Goal: Task Accomplishment & Management: Use online tool/utility

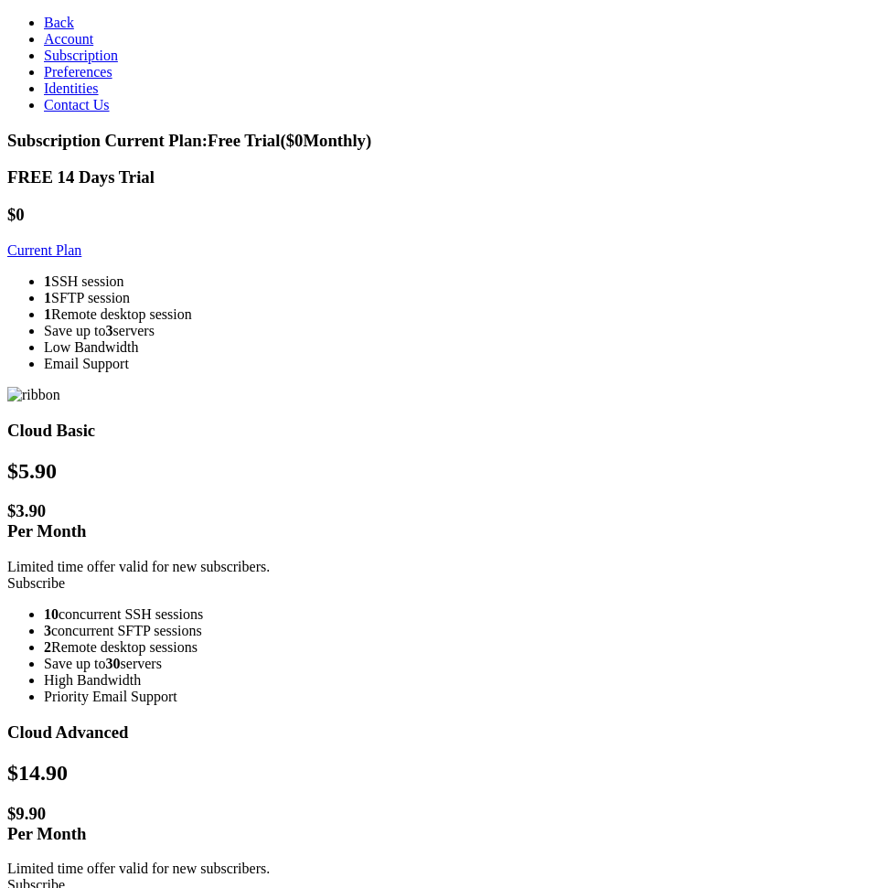
click at [331, 167] on h3 "FREE 14 Days Trial" at bounding box center [437, 177] width 861 height 20
click at [329, 167] on h3 "FREE 14 Days Trial" at bounding box center [437, 177] width 861 height 20
click at [328, 167] on h3 "FREE 14 Days Trial" at bounding box center [437, 177] width 861 height 20
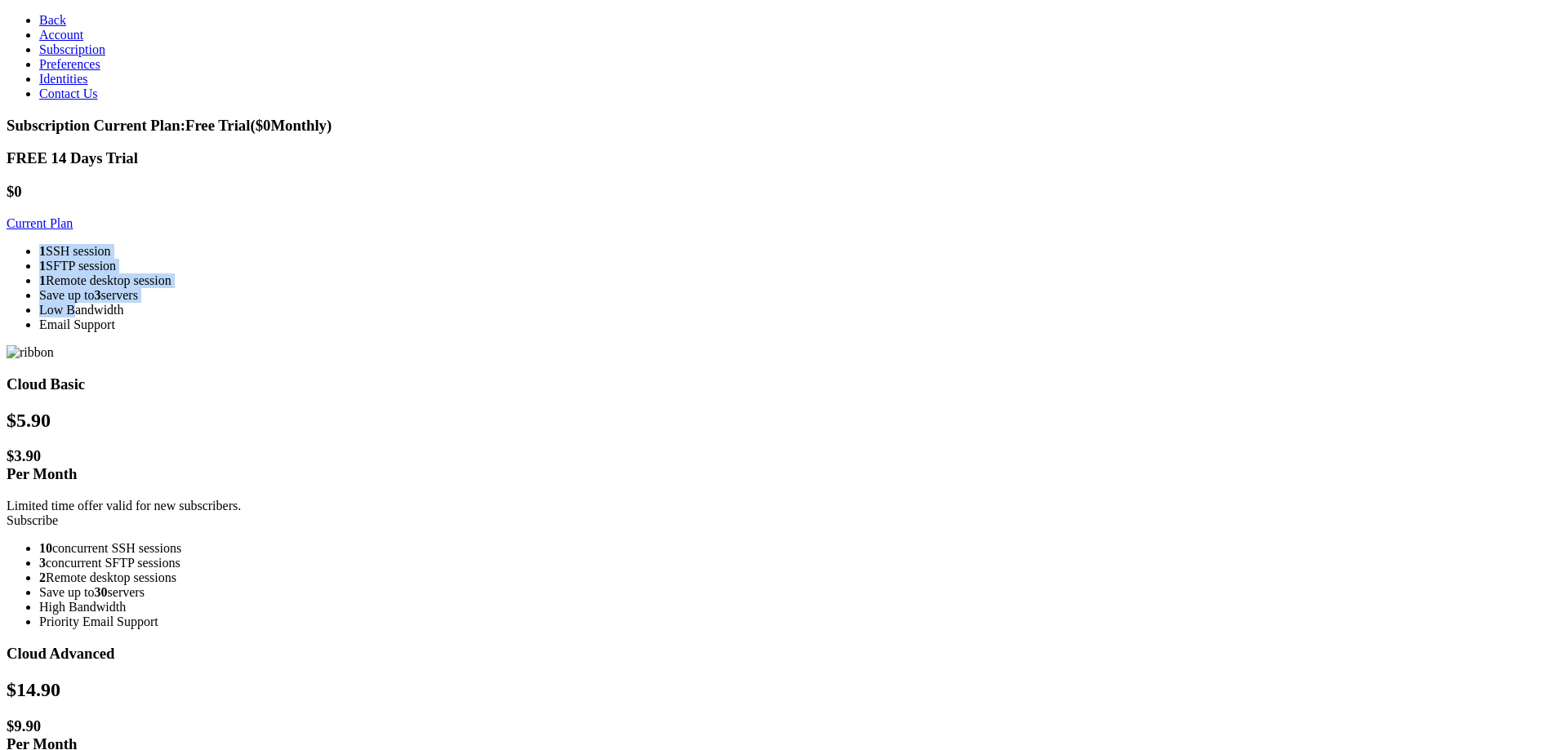
drag, startPoint x: 347, startPoint y: 264, endPoint x: 368, endPoint y: 353, distance: 91.4
click at [368, 332] on div "1 SSH session 1 SFTP session 1 Remote desktop session Save up to 3 servers Low …" at bounding box center [784, 288] width 1555 height 88
click at [301, 319] on div "FREE 14 Days Trial $0 Current Plan 1 SSH session 1 SFTP session 1 Remote deskto…" at bounding box center [784, 240] width 1555 height 182
click at [309, 318] on div "FREE 14 Days Trial $0 Current Plan 1 SSH session 1 SFTP session 1 Remote deskto…" at bounding box center [784, 240] width 1555 height 182
click at [59, 42] on span "Account" at bounding box center [61, 35] width 44 height 14
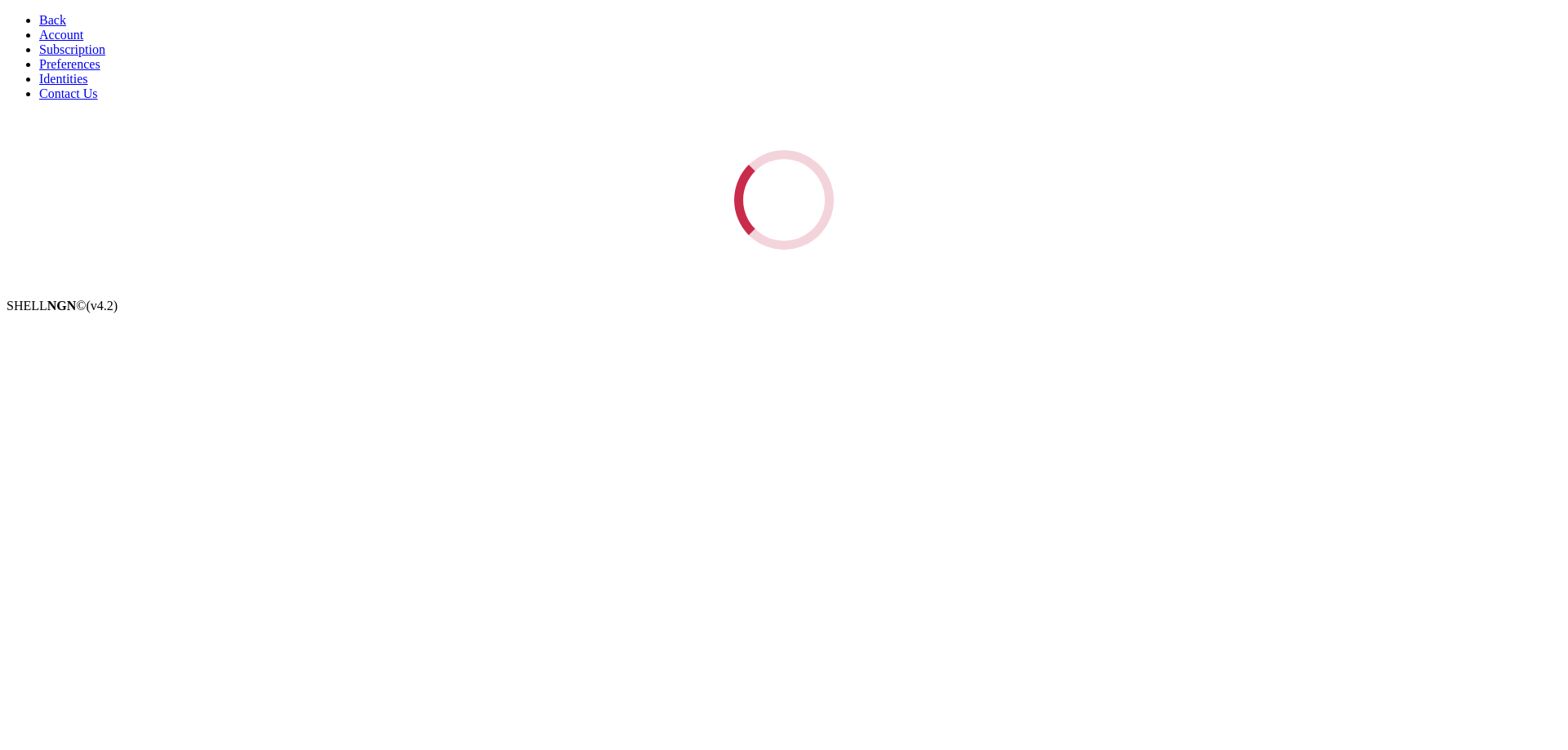
click at [42, 14] on span "Back" at bounding box center [53, 21] width 27 height 14
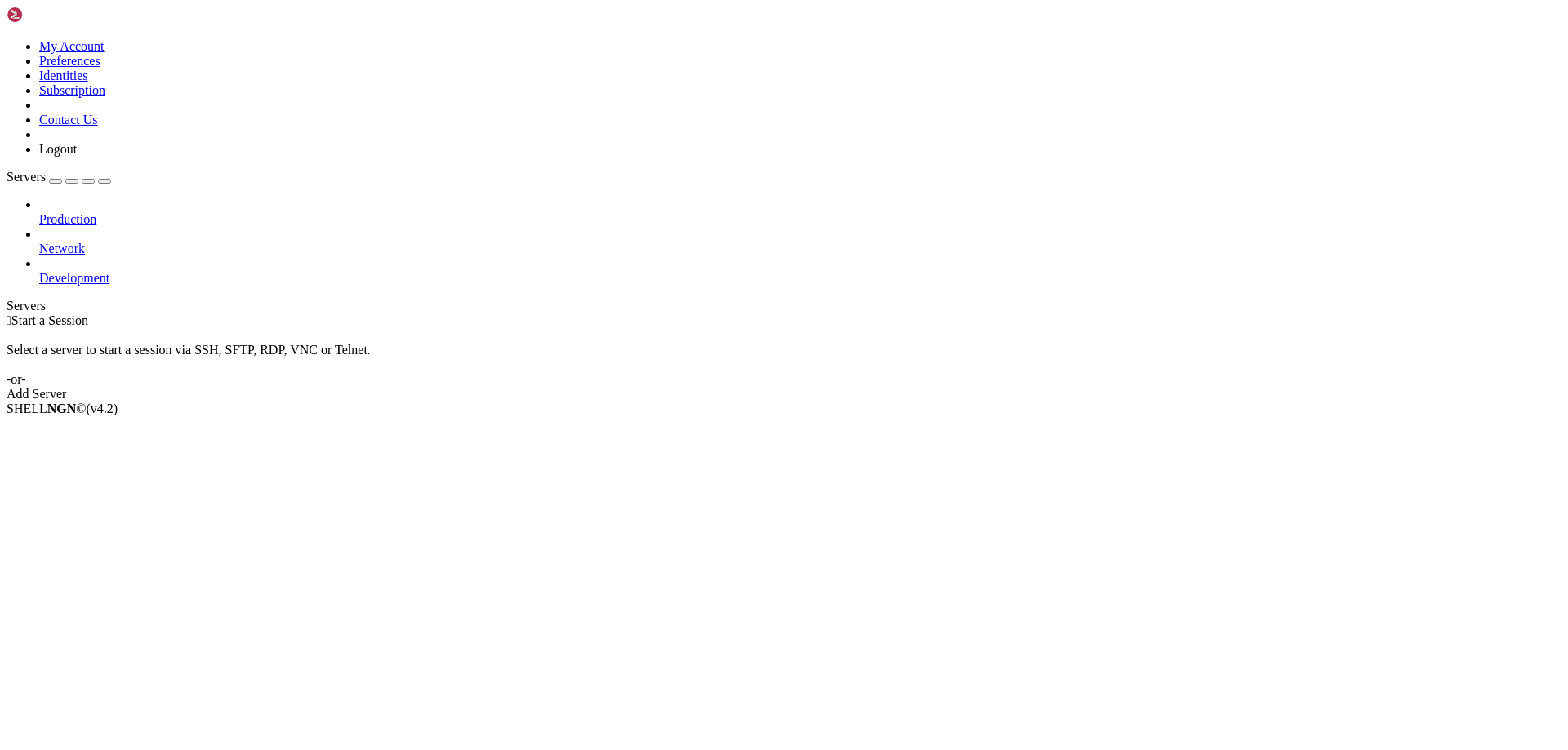
click at [68, 212] on span "Production" at bounding box center [68, 220] width 57 height 14
click at [88, 170] on link "Servers" at bounding box center [58, 177] width 105 height 14
click at [62, 179] on button "button" at bounding box center [55, 180] width 13 height 4
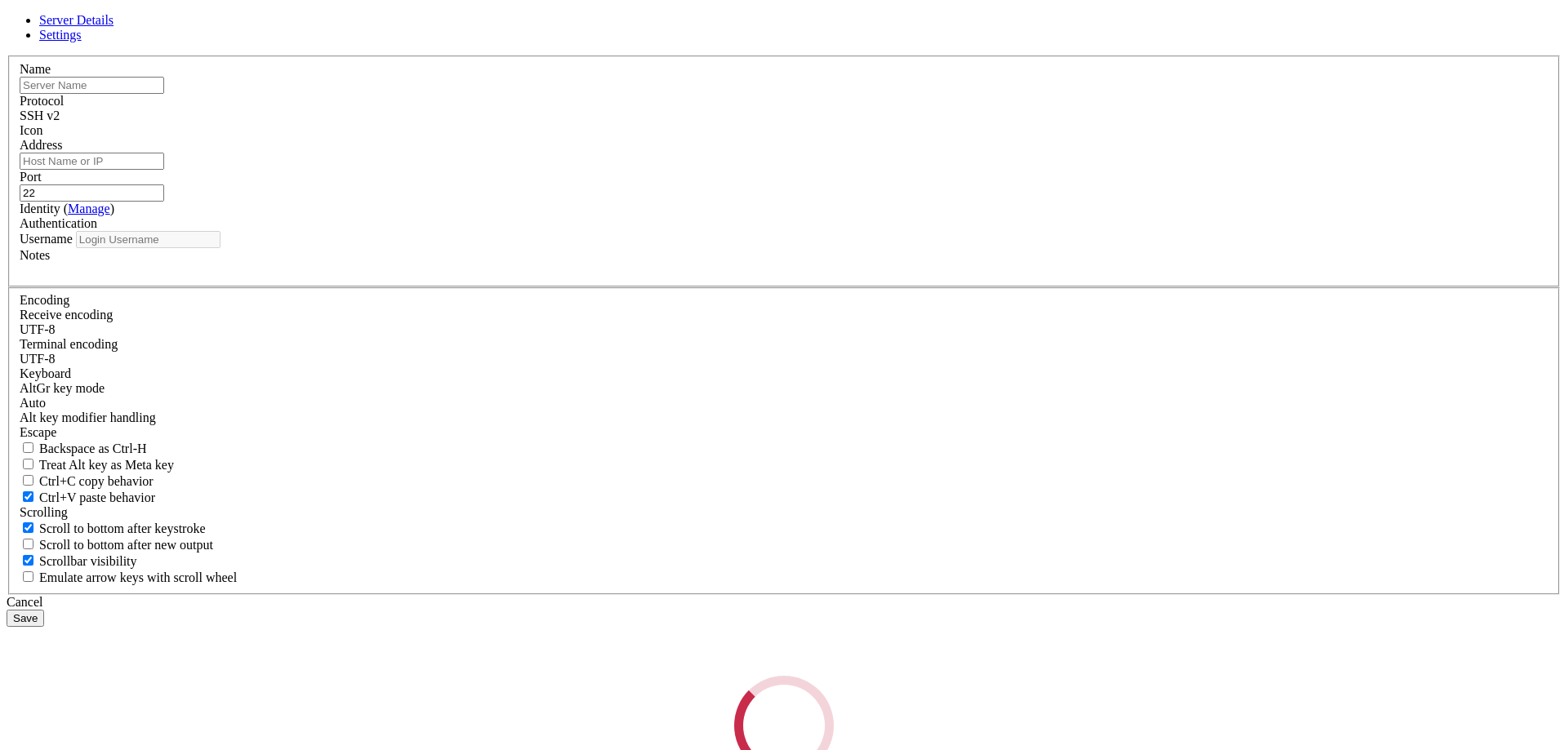
type input "[EMAIL_ADDRESS][DOMAIN_NAME]"
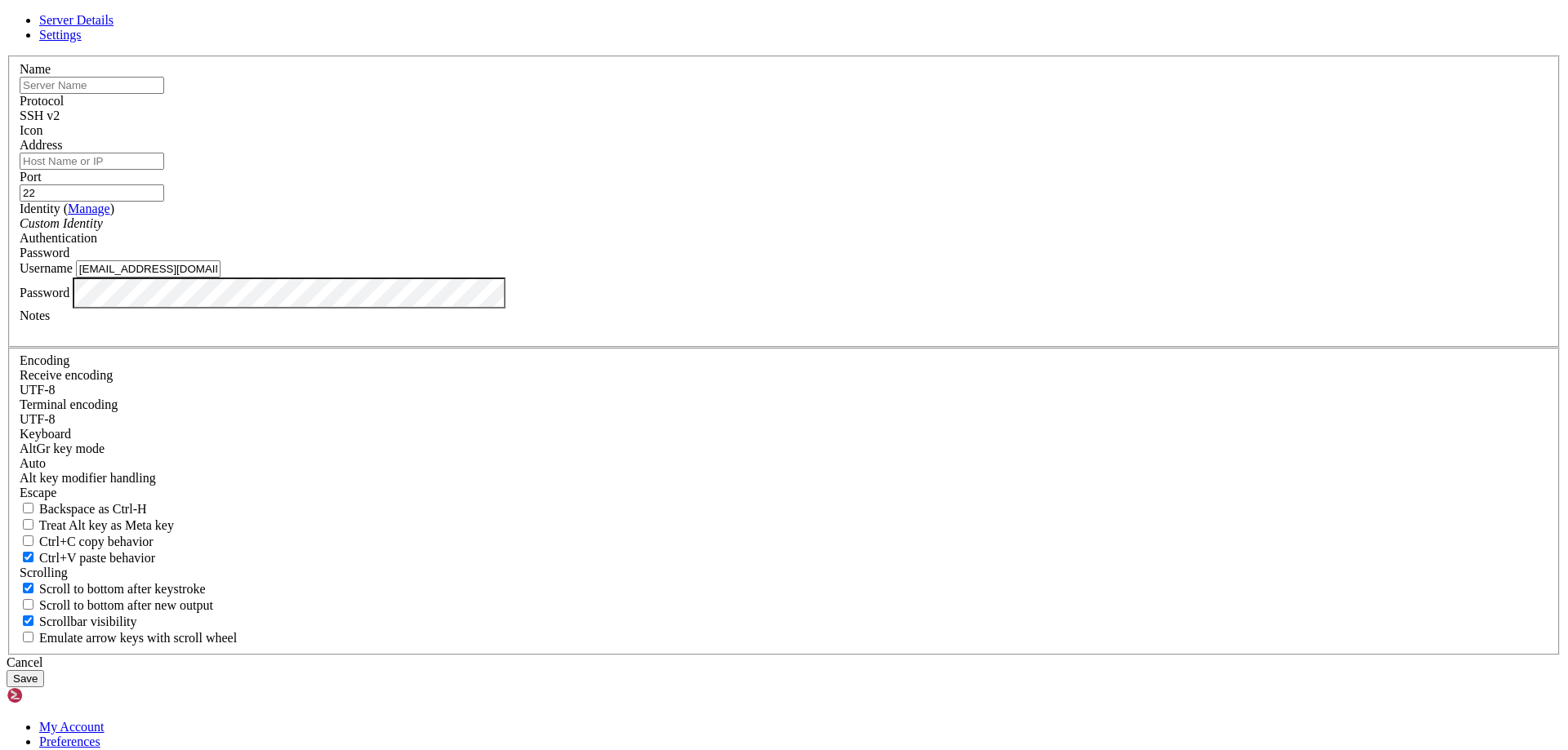
click at [782, 371] on div "Server Details Settings Name Protocol SSH v2 Icon" at bounding box center [784, 350] width 1555 height 674
click at [64, 129] on div "Server Details Settings Name Protocol SSH v2 Icon" at bounding box center [784, 350] width 1555 height 674
click at [70, 136] on div "Server Details Settings Name Protocol SSH v2 Icon" at bounding box center [784, 350] width 1555 height 674
